Goal: Check status: Check status

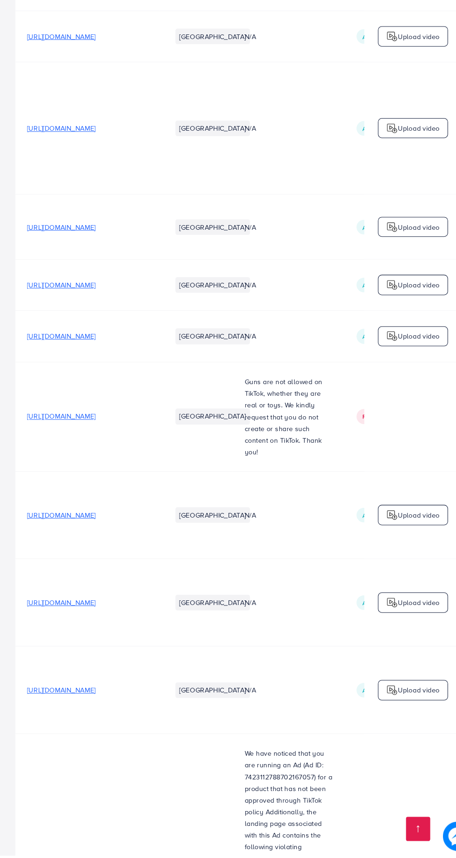
scroll to position [0, 357]
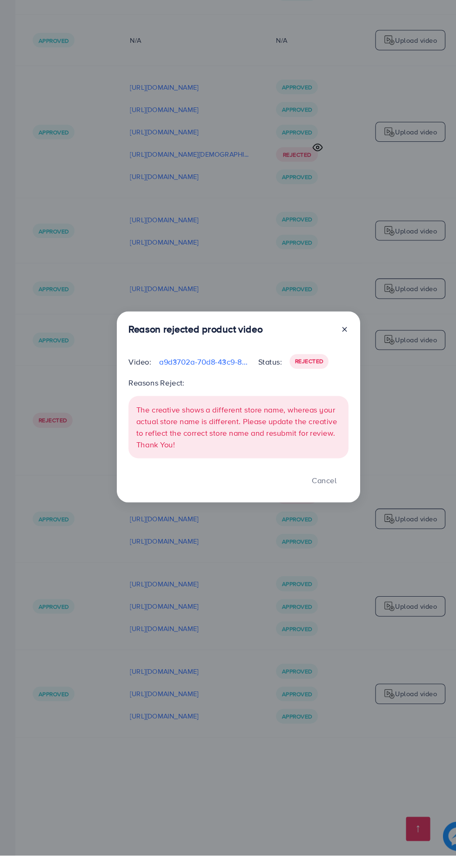
click at [208, 856] on div "Reason rejected product video Video: a9d3702a-70d8-43c9-8dd2-aa05cc8e2357-17577…" at bounding box center [228, 429] width 456 height 858
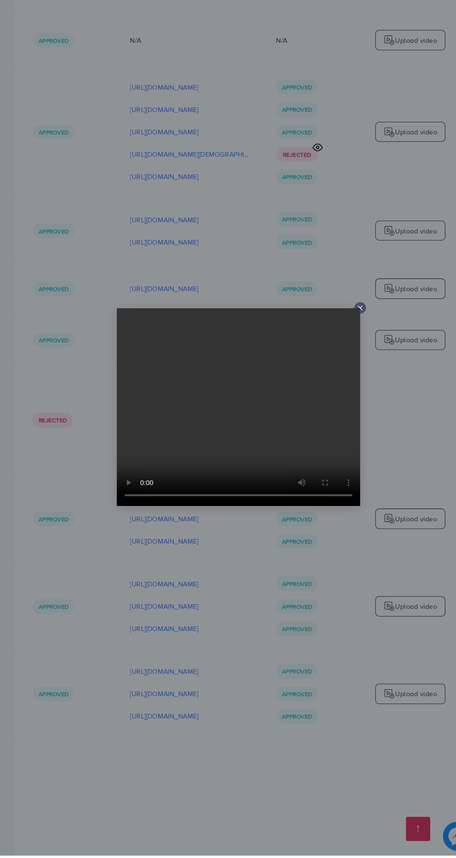
click at [238, 812] on div at bounding box center [228, 429] width 456 height 858
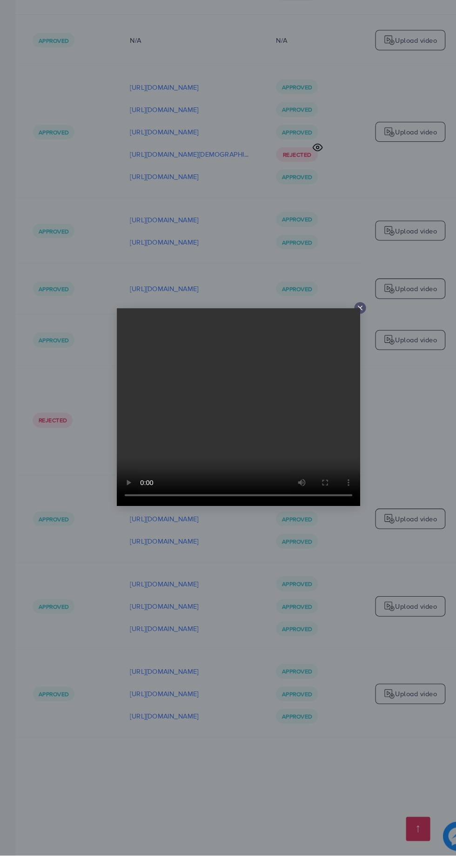
click at [340, 810] on div at bounding box center [228, 429] width 456 height 858
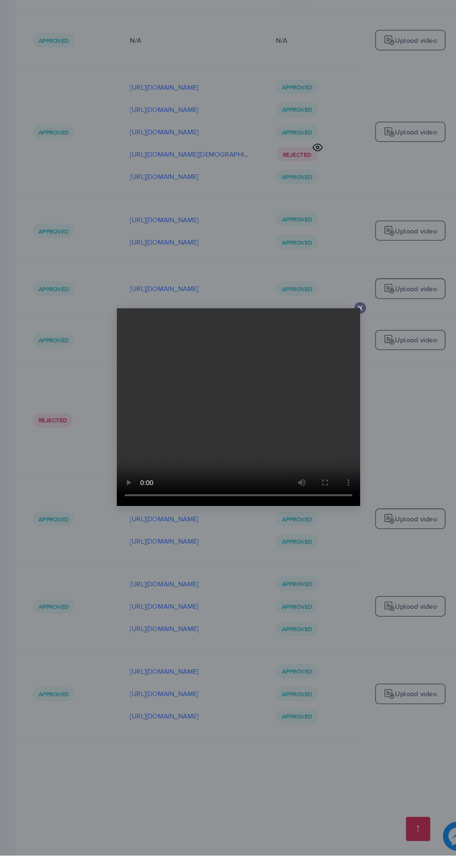
click at [342, 805] on div at bounding box center [228, 429] width 456 height 858
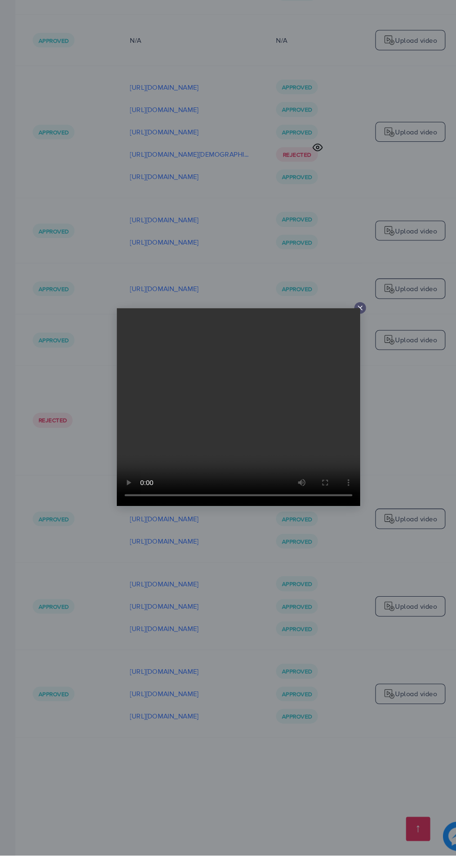
click at [211, 768] on div at bounding box center [228, 429] width 456 height 858
